Goal: Transaction & Acquisition: Purchase product/service

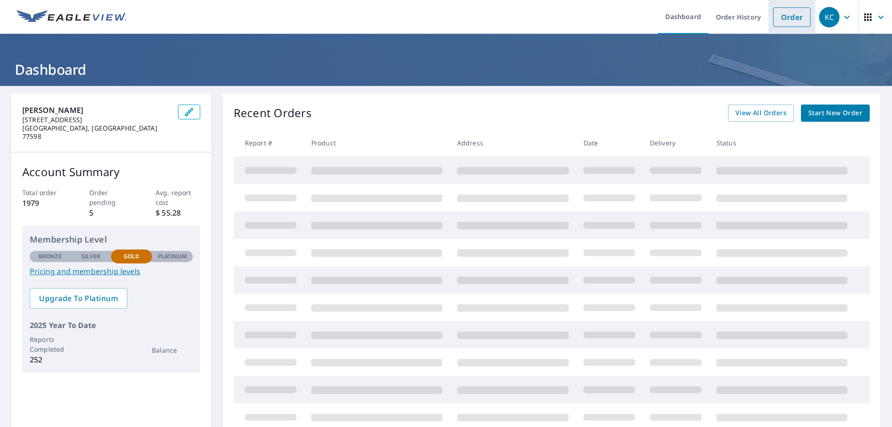
click at [778, 18] on link "Order" at bounding box center [792, 17] width 38 height 20
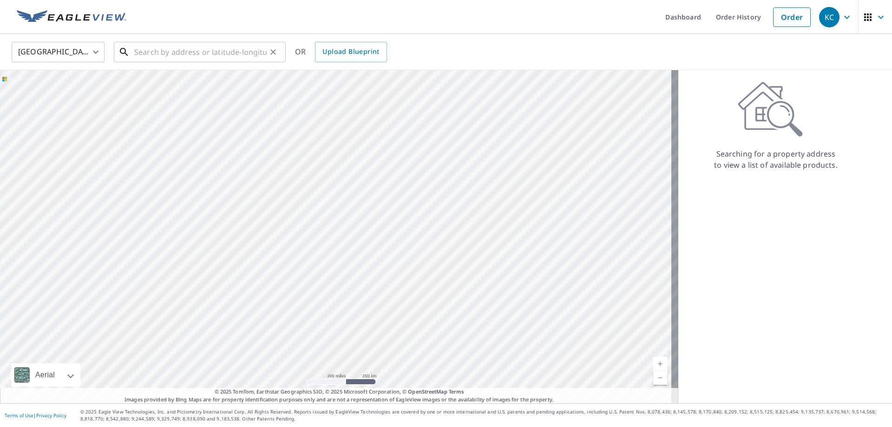
click at [151, 50] on input "text" at bounding box center [200, 52] width 132 height 26
click at [180, 52] on input "text" at bounding box center [200, 52] width 132 height 26
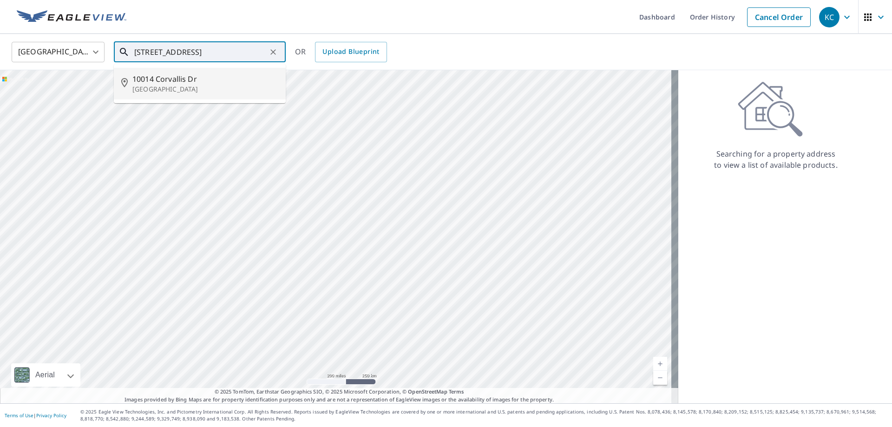
click at [169, 76] on span "10014 Corvallis Dr" at bounding box center [205, 78] width 146 height 11
type input "[STREET_ADDRESS][PERSON_NAME]"
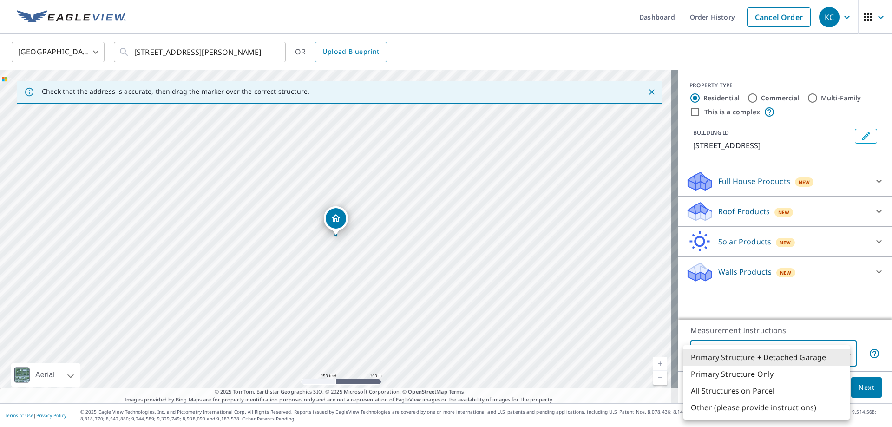
click at [838, 352] on body "KC KC Dashboard Order History Cancel Order KC [GEOGRAPHIC_DATA] [GEOGRAPHIC_DAT…" at bounding box center [446, 213] width 892 height 427
click at [760, 390] on li "All Structures on Parcel" at bounding box center [766, 390] width 166 height 17
type input "3"
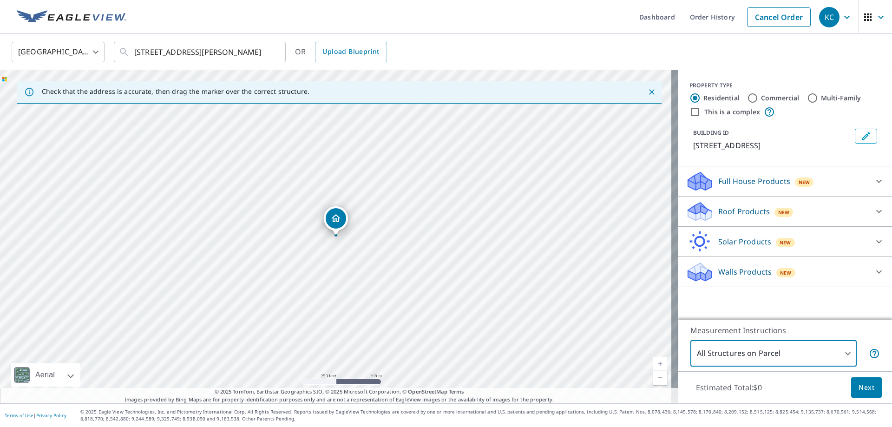
click at [877, 215] on icon at bounding box center [878, 211] width 11 height 11
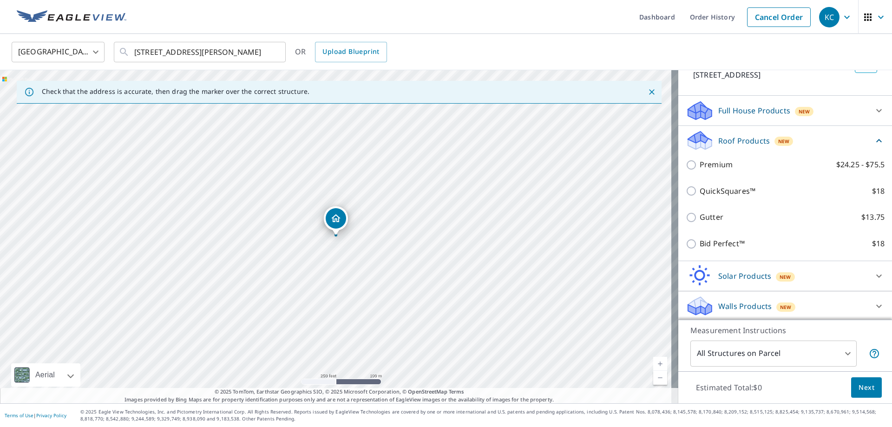
scroll to position [72, 0]
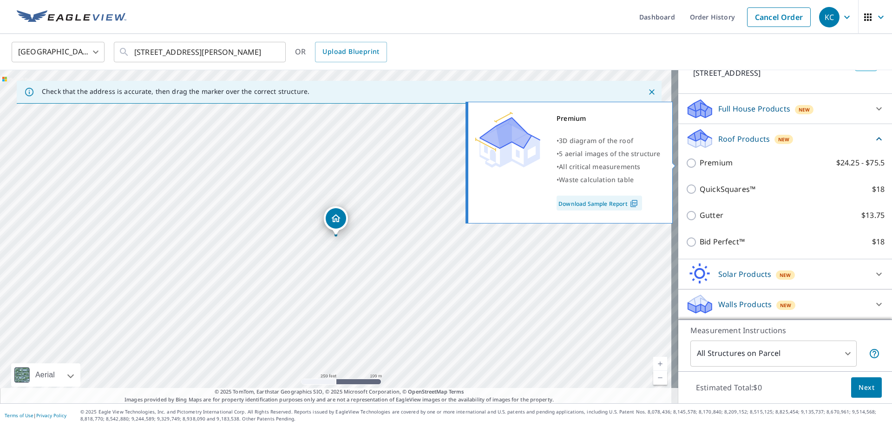
click at [686, 164] on input "Premium $24.25 - $75.5" at bounding box center [693, 162] width 14 height 11
checkbox input "true"
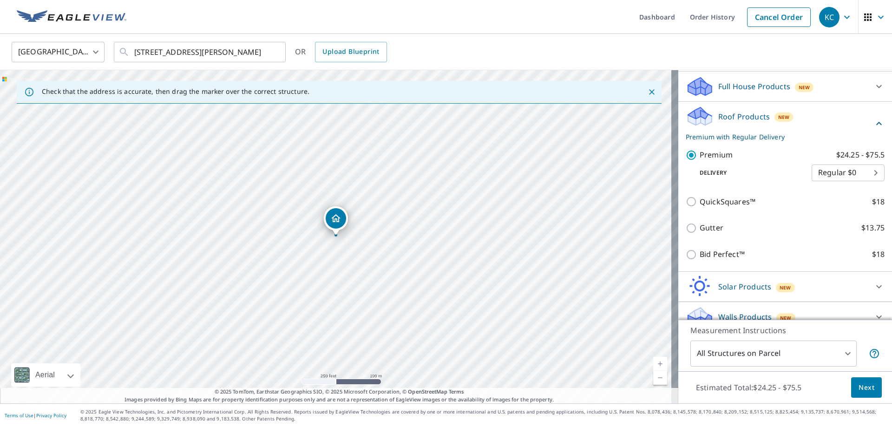
scroll to position [107, 0]
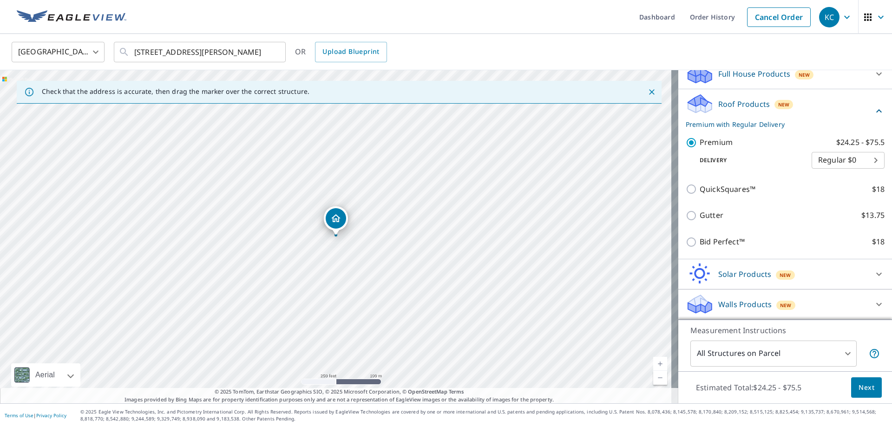
click at [859, 387] on span "Next" at bounding box center [866, 388] width 16 height 12
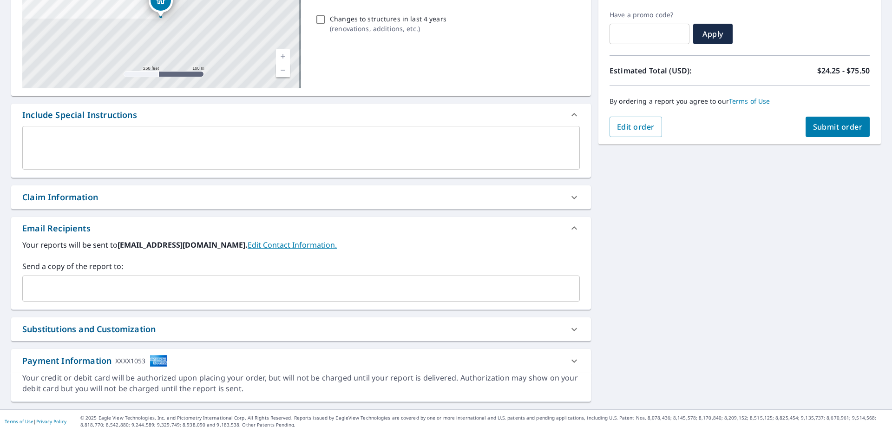
scroll to position [158, 0]
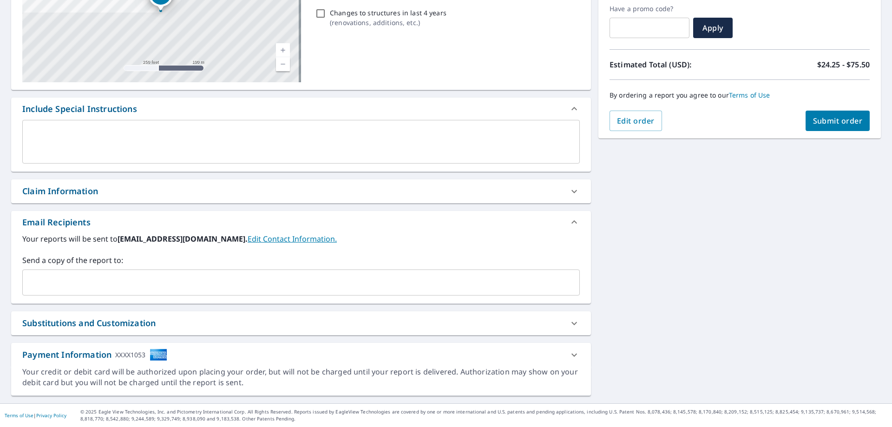
click at [190, 182] on div "Claim Information" at bounding box center [301, 191] width 580 height 24
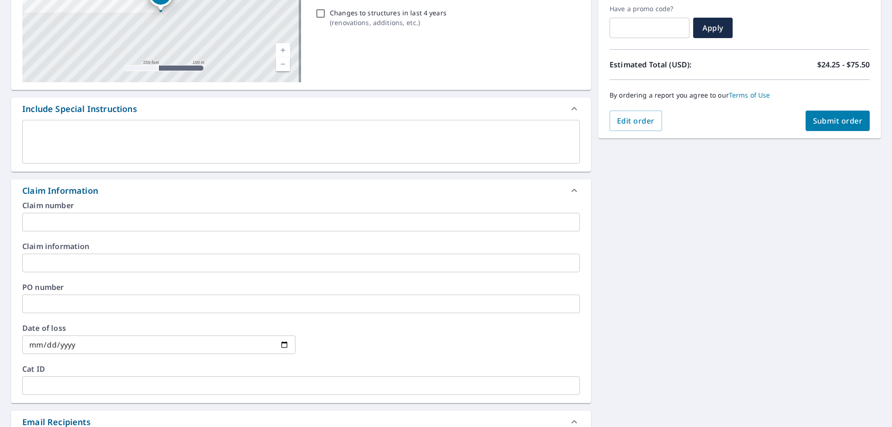
click at [139, 215] on input "text" at bounding box center [300, 222] width 557 height 19
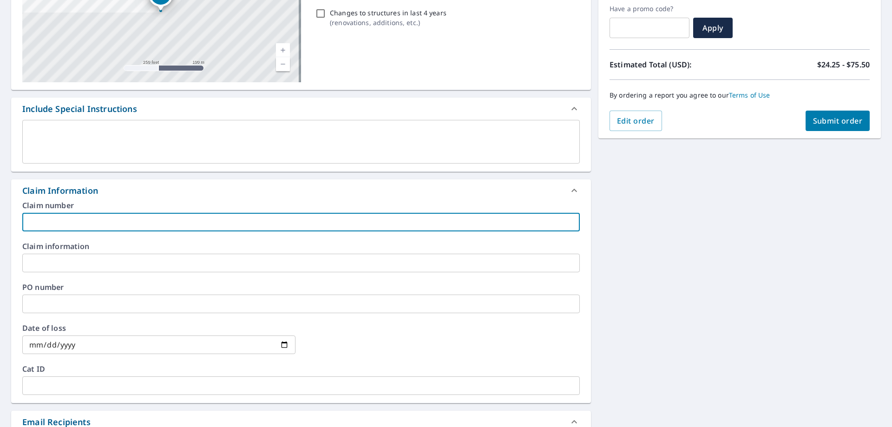
paste input "0802984849"
type input "0802984849"
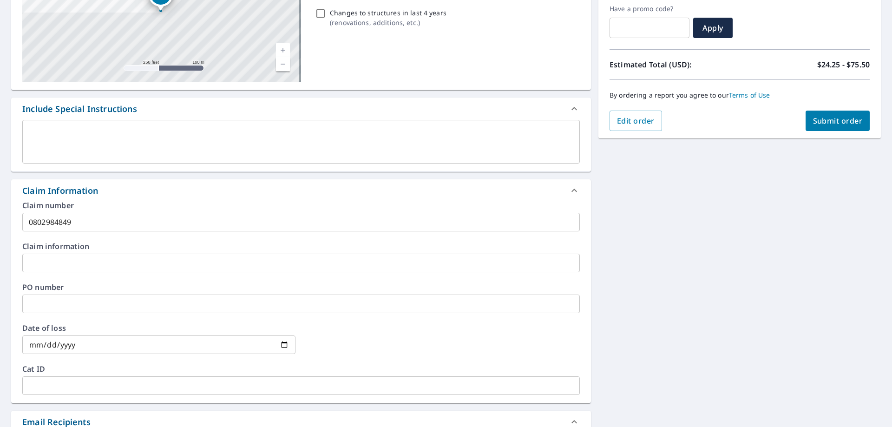
click at [203, 252] on div "Claim information ​" at bounding box center [300, 257] width 557 height 30
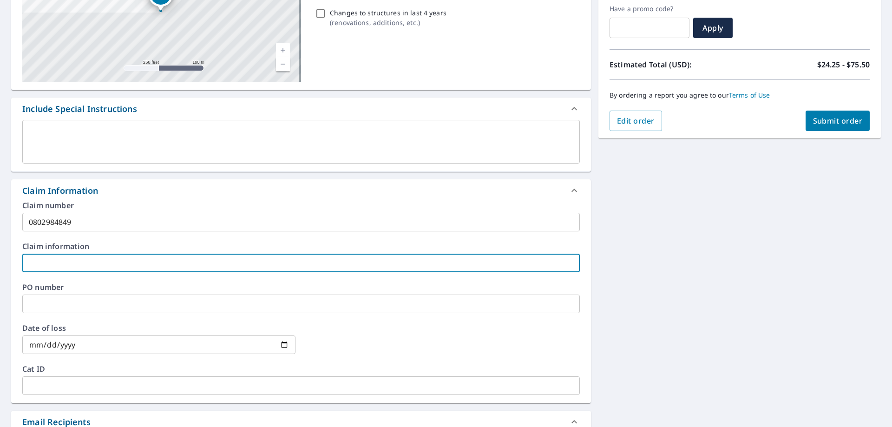
click at [205, 259] on input "text" at bounding box center [300, 263] width 557 height 19
type input "[PERSON_NAME]"
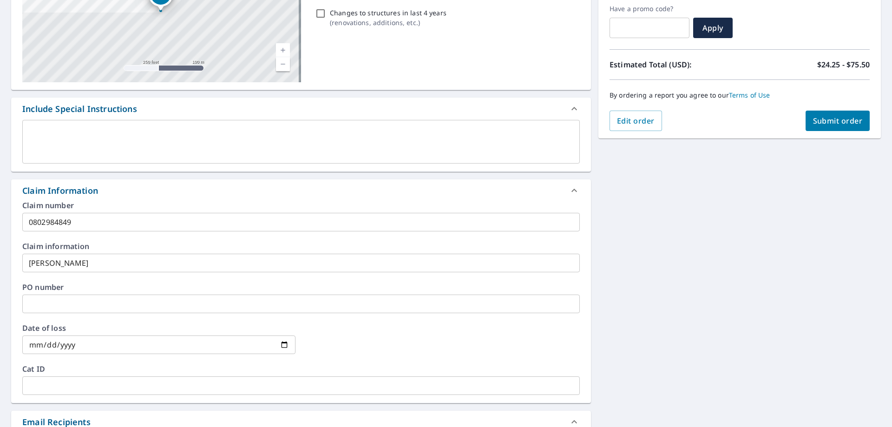
drag, startPoint x: 146, startPoint y: 305, endPoint x: 150, endPoint y: 309, distance: 5.9
click at [146, 305] on input "text" at bounding box center [300, 304] width 557 height 19
paste input "000436676942"
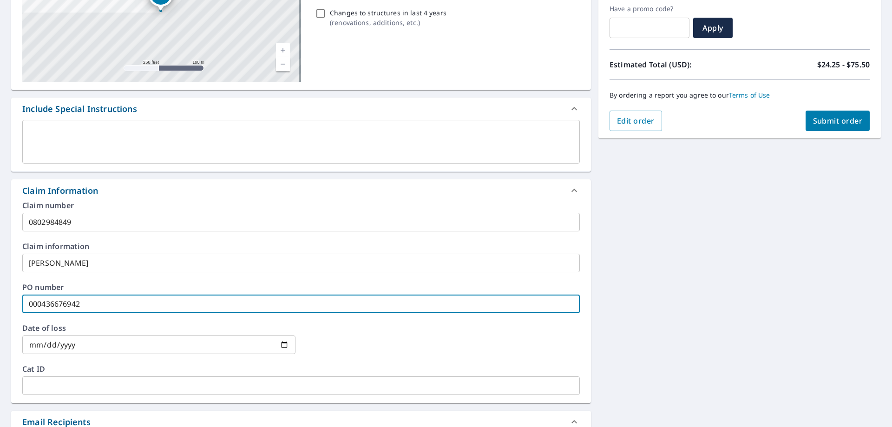
type input "000436676942"
click at [213, 339] on input "date" at bounding box center [158, 344] width 273 height 19
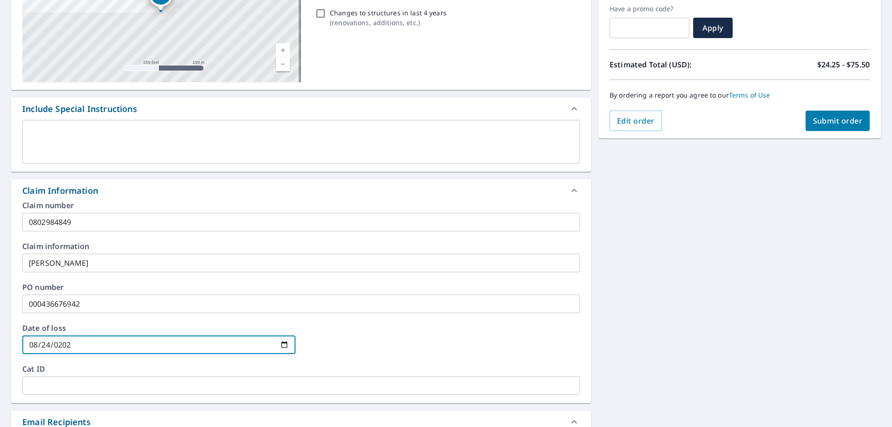
type input "[DATE]"
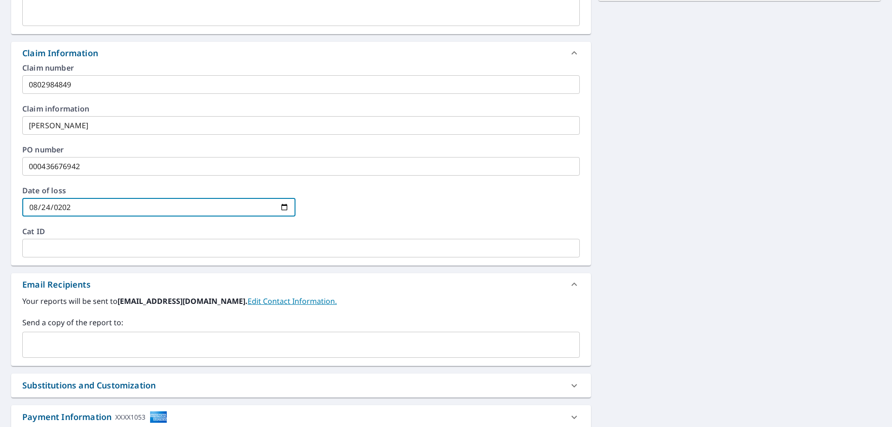
scroll to position [358, 0]
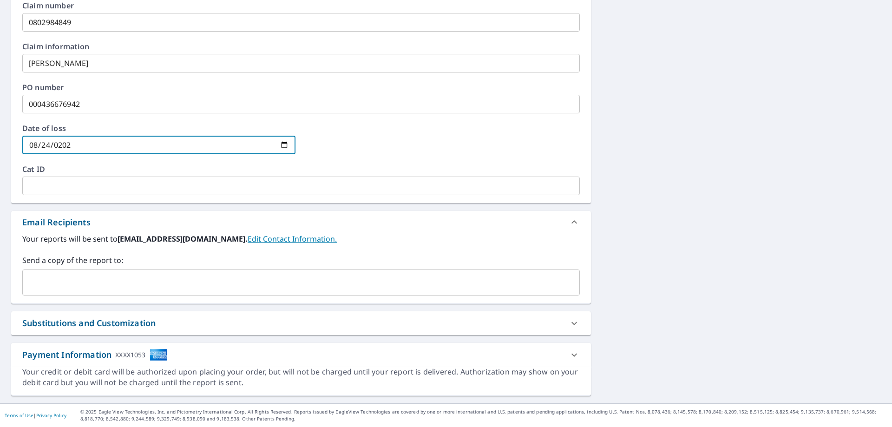
click at [152, 285] on input "text" at bounding box center [293, 283] width 535 height 18
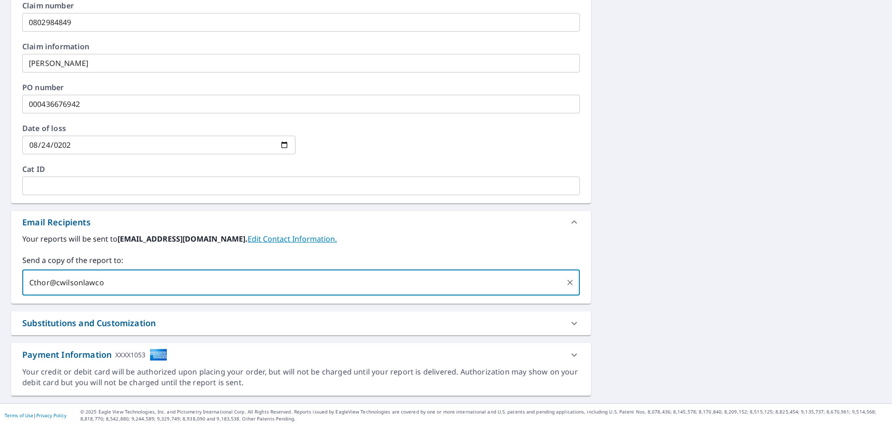
type input "Cthor@cwilsonlawcom"
type input "[EMAIL_ADDRESS][DOMAIN_NAME]"
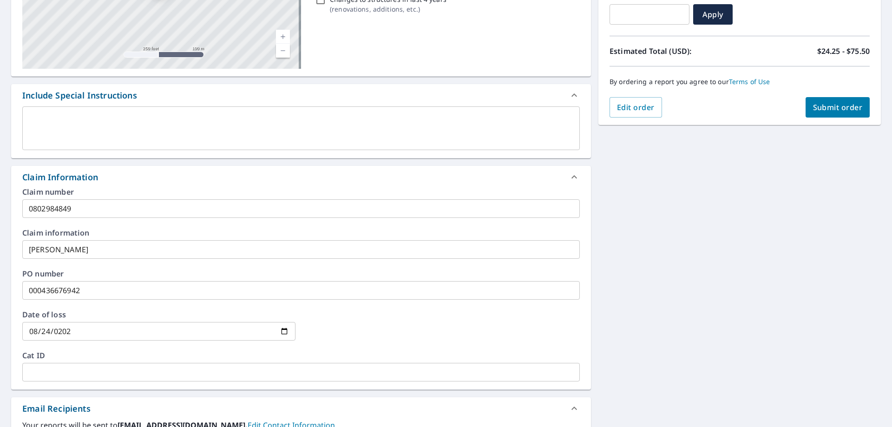
scroll to position [125, 0]
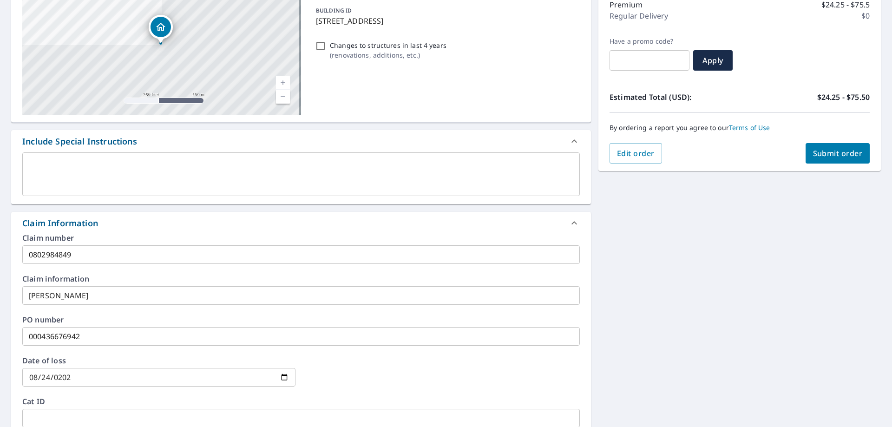
click at [837, 151] on span "Submit order" at bounding box center [838, 153] width 50 height 10
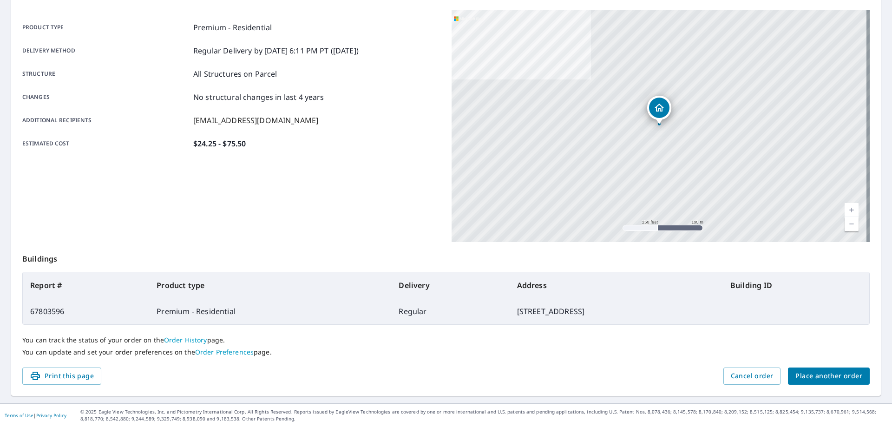
scroll to position [120, 0]
